Goal: Transaction & Acquisition: Book appointment/travel/reservation

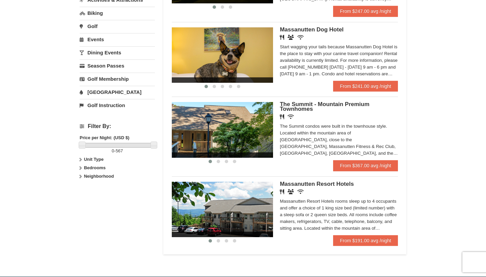
scroll to position [200, 0]
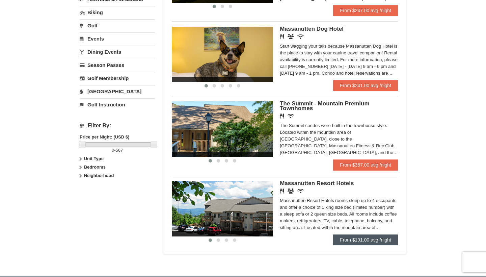
click at [362, 240] on link "From $191.00 avg /night" at bounding box center [365, 239] width 65 height 11
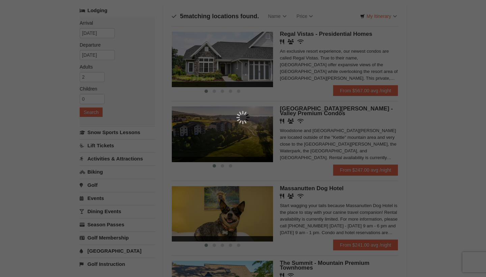
scroll to position [41, 0]
click at [289, 22] on div at bounding box center [243, 138] width 486 height 277
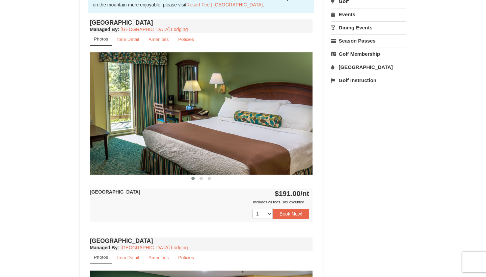
scroll to position [240, 0]
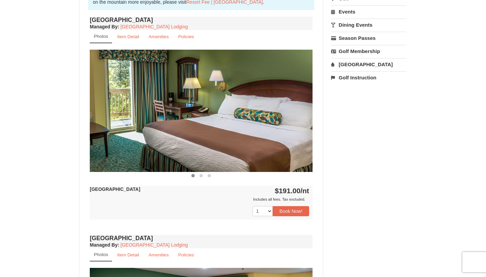
click at [222, 131] on img at bounding box center [201, 111] width 223 height 122
click at [200, 174] on span at bounding box center [200, 175] width 3 height 3
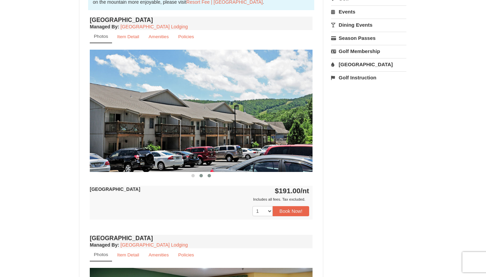
click at [210, 175] on span at bounding box center [209, 175] width 3 height 3
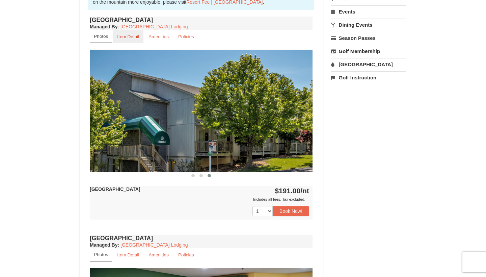
click at [136, 38] on small "Item Detail" at bounding box center [128, 36] width 22 height 5
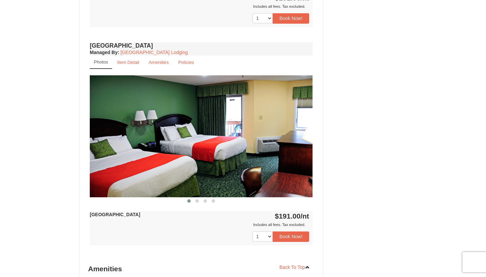
scroll to position [344, 0]
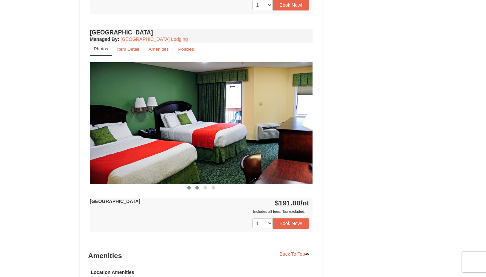
click at [196, 186] on span at bounding box center [196, 187] width 3 height 3
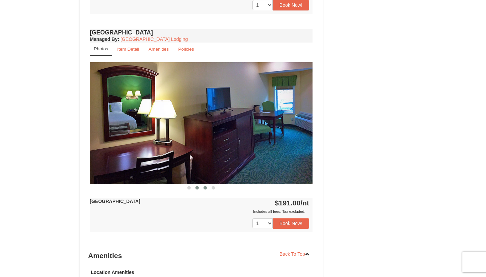
click at [206, 187] on span at bounding box center [204, 187] width 3 height 3
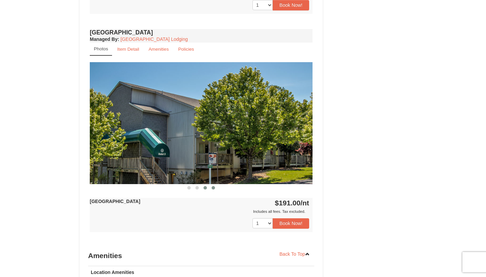
click at [212, 187] on span at bounding box center [213, 187] width 3 height 3
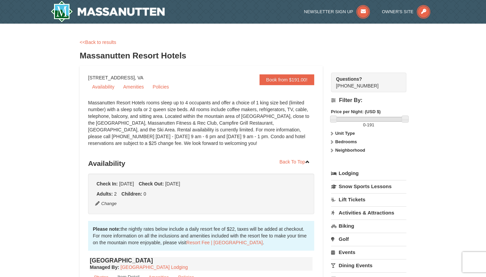
scroll to position [0, 0]
click at [92, 43] on link "<<Back to results" at bounding box center [98, 41] width 36 height 5
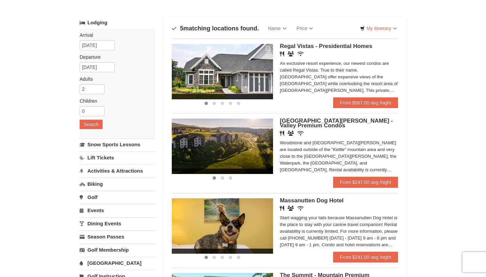
scroll to position [32, 0]
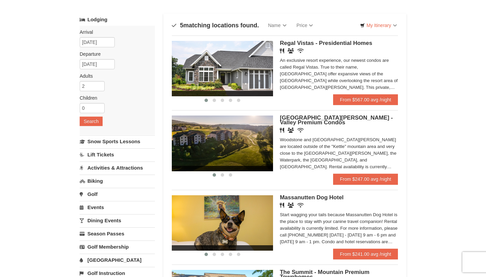
click at [315, 45] on span "Regal Vistas - Presidential Homes" at bounding box center [326, 43] width 92 height 6
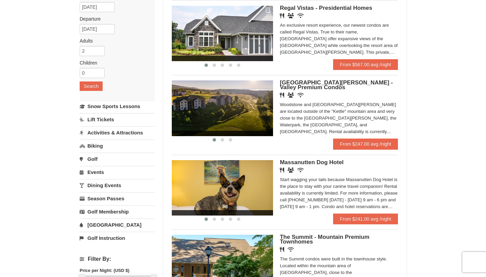
scroll to position [71, 0]
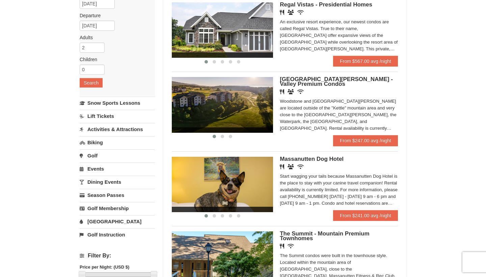
click at [312, 77] on span "[GEOGRAPHIC_DATA][PERSON_NAME] - Valley Premium Condos" at bounding box center [336, 81] width 113 height 11
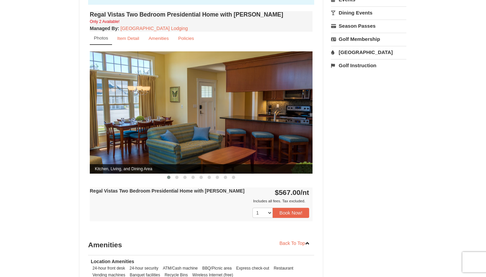
scroll to position [251, 0]
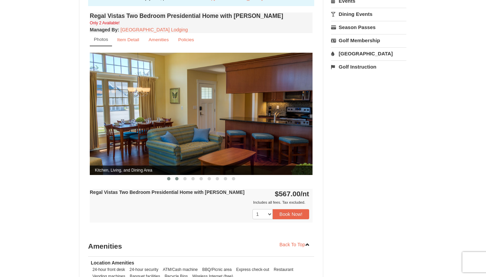
click at [175, 175] on button at bounding box center [177, 178] width 8 height 7
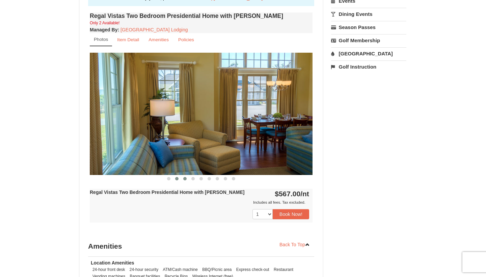
click at [187, 175] on button at bounding box center [185, 178] width 8 height 7
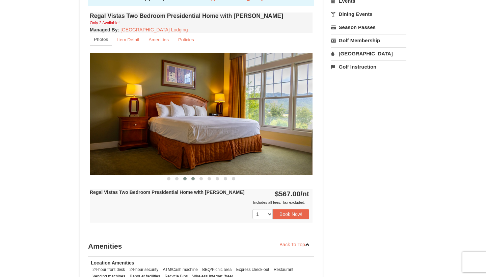
click at [194, 177] on span at bounding box center [192, 178] width 3 height 3
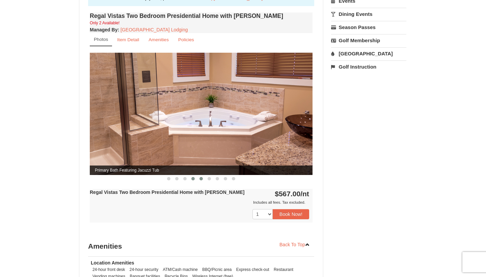
click at [200, 177] on span at bounding box center [200, 178] width 3 height 3
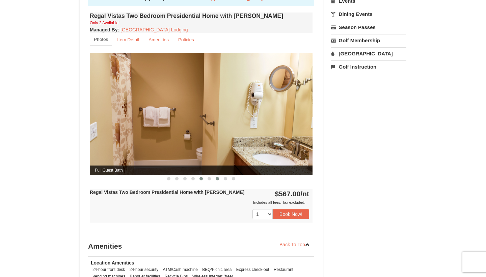
click at [214, 175] on button at bounding box center [217, 178] width 8 height 7
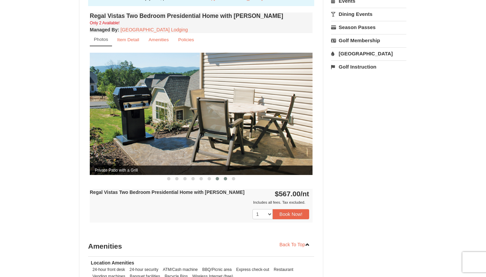
click at [227, 177] on span at bounding box center [225, 178] width 3 height 3
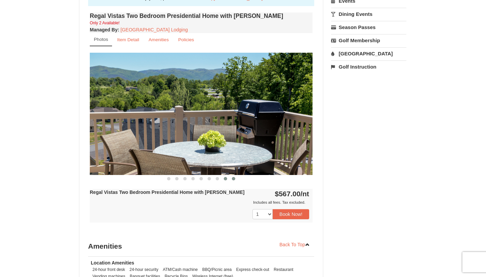
click at [230, 175] on button at bounding box center [233, 178] width 8 height 7
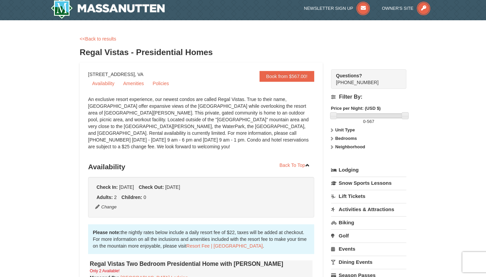
scroll to position [2, 0]
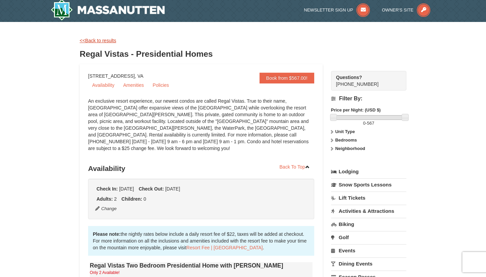
click at [100, 41] on link "<<Back to results" at bounding box center [98, 40] width 36 height 5
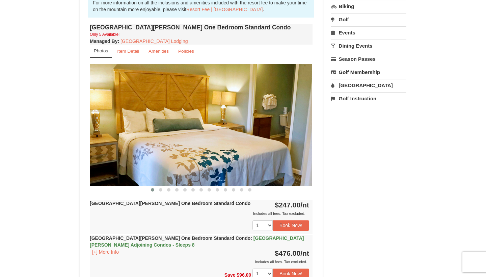
scroll to position [219, 0]
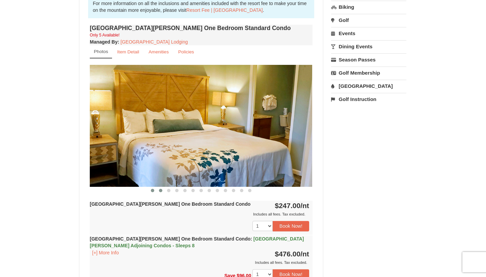
click at [159, 190] on button at bounding box center [161, 190] width 8 height 7
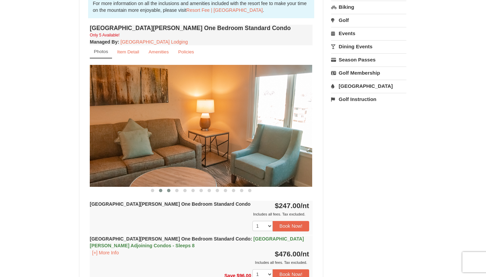
click at [170, 191] on span at bounding box center [168, 190] width 3 height 3
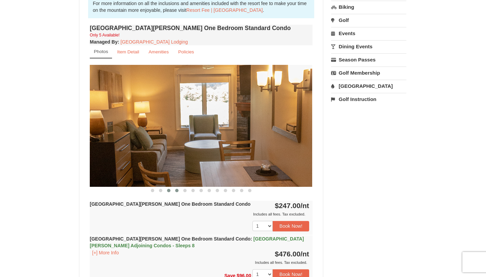
click at [178, 191] on span at bounding box center [176, 190] width 3 height 3
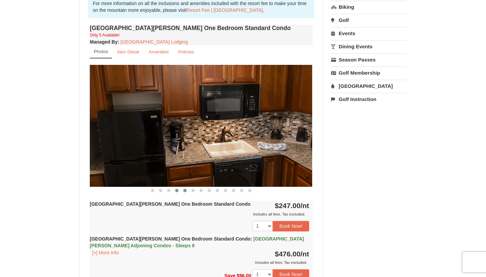
click at [184, 191] on span at bounding box center [184, 190] width 3 height 3
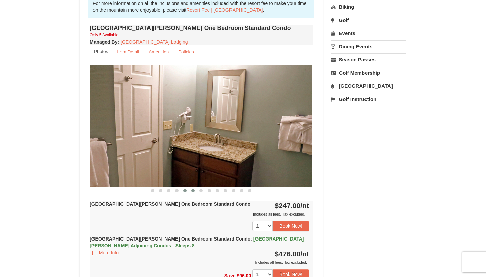
click at [193, 190] on span at bounding box center [192, 190] width 3 height 3
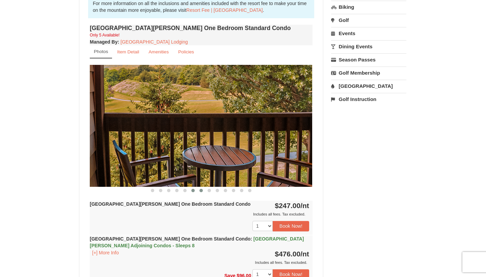
click at [200, 191] on span at bounding box center [200, 190] width 3 height 3
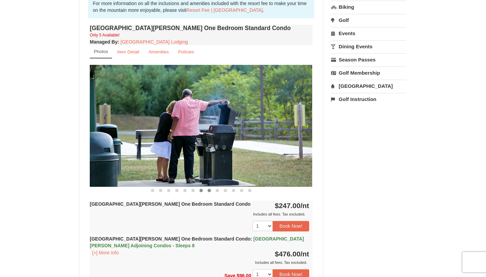
click at [210, 191] on span at bounding box center [209, 190] width 3 height 3
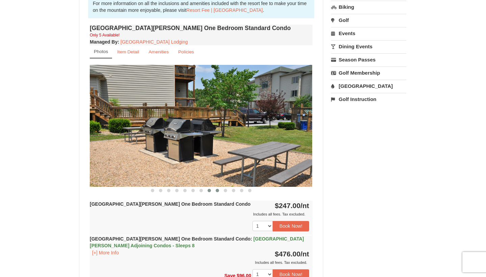
click at [218, 191] on span at bounding box center [217, 190] width 3 height 3
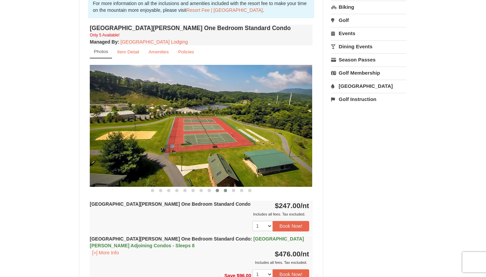
click at [224, 191] on span at bounding box center [225, 190] width 3 height 3
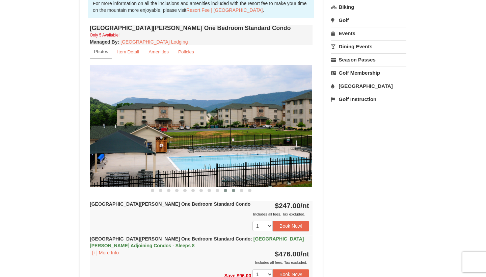
click at [235, 190] on span at bounding box center [233, 190] width 3 height 3
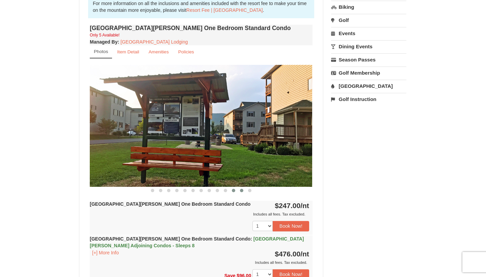
click at [244, 190] on button at bounding box center [242, 190] width 8 height 7
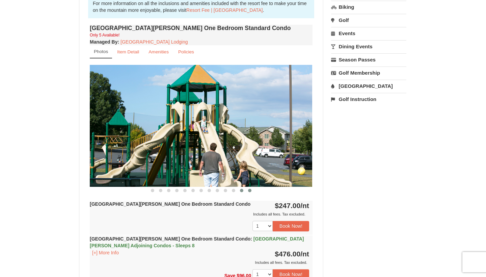
click at [252, 192] on button at bounding box center [250, 190] width 8 height 7
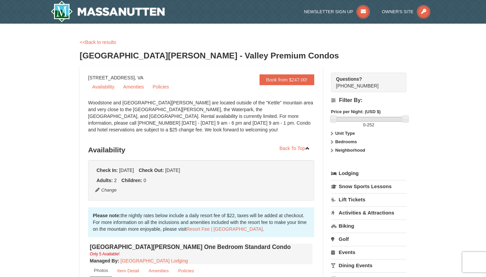
scroll to position [0, 0]
